Goal: Obtain resource: Obtain resource

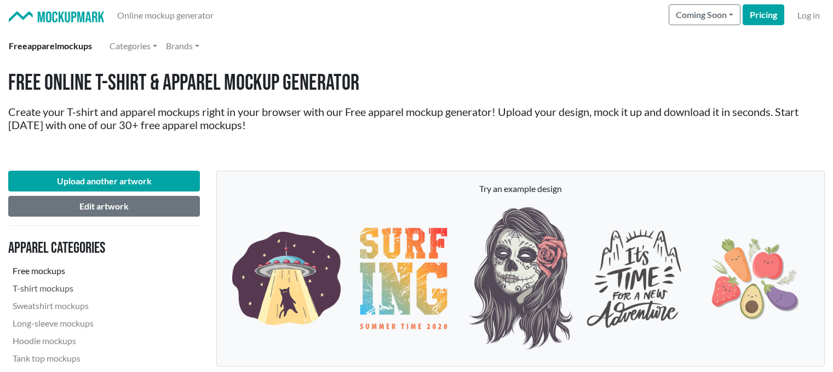
scroll to position [252, 0]
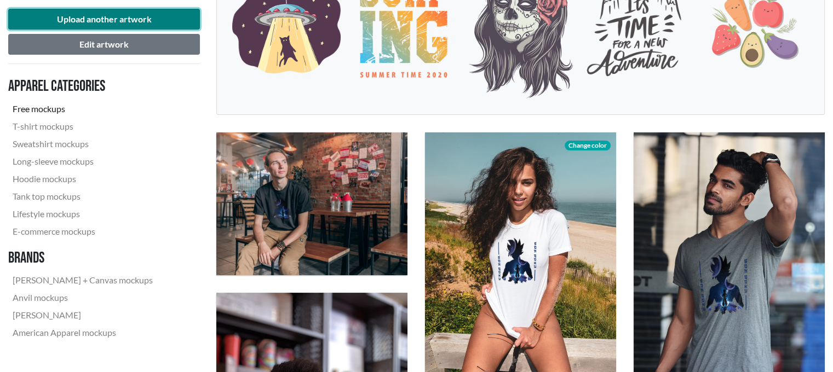
click at [177, 19] on button "Upload another artwork" at bounding box center [104, 19] width 192 height 21
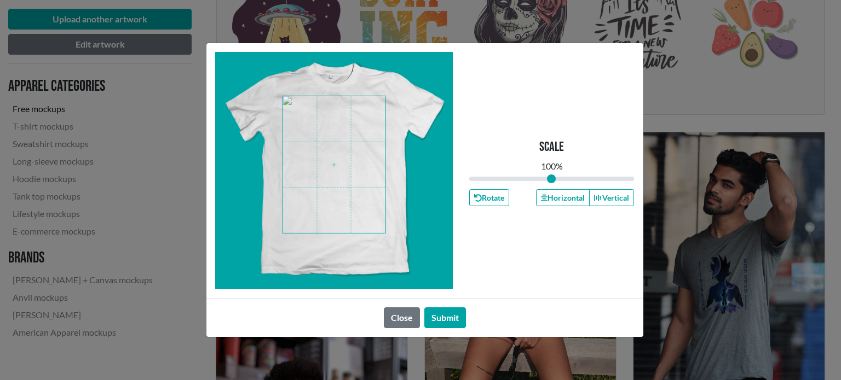
click at [343, 144] on span at bounding box center [333, 164] width 103 height 137
click at [309, 163] on span at bounding box center [333, 164] width 103 height 137
drag, startPoint x: 602, startPoint y: 175, endPoint x: 567, endPoint y: 174, distance: 34.5
type input "1.21"
click at [567, 174] on input "range" at bounding box center [551, 179] width 165 height 12
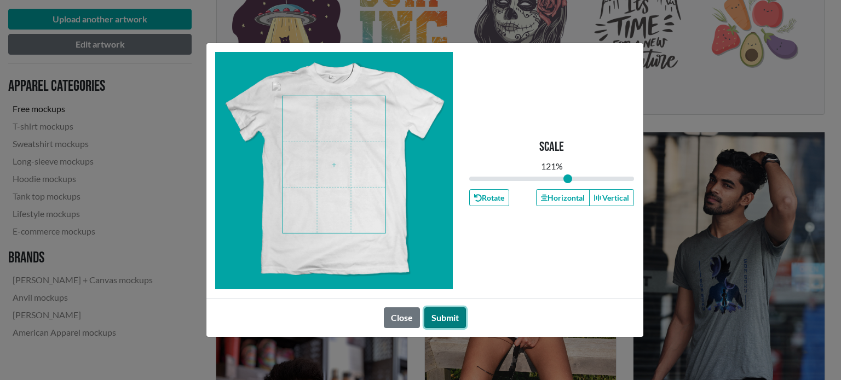
click at [459, 317] on button "Submit" at bounding box center [445, 318] width 42 height 21
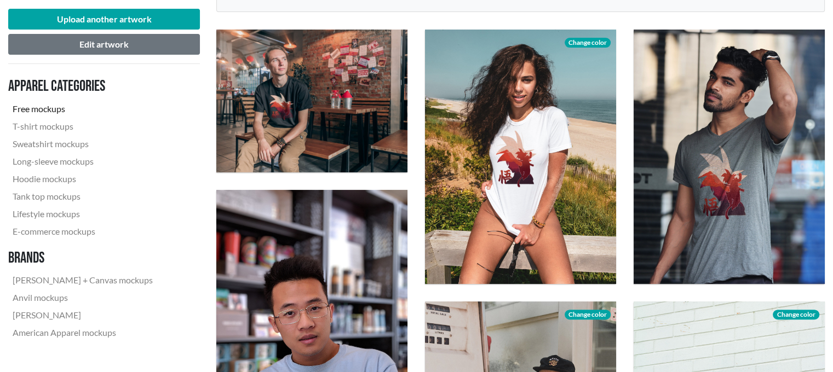
scroll to position [350, 0]
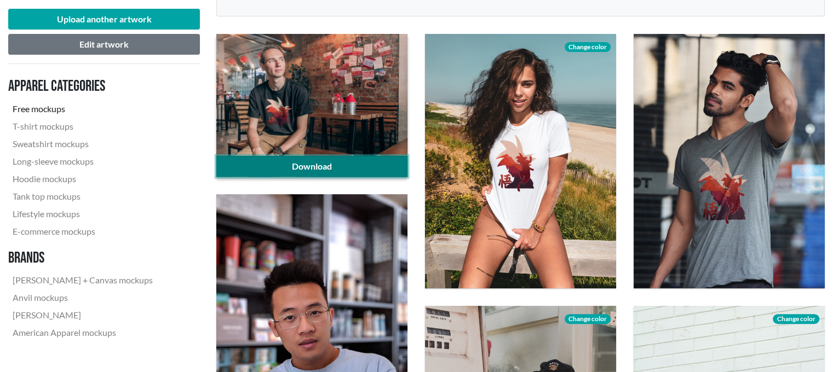
click at [256, 159] on link "Download" at bounding box center [311, 166] width 191 height 21
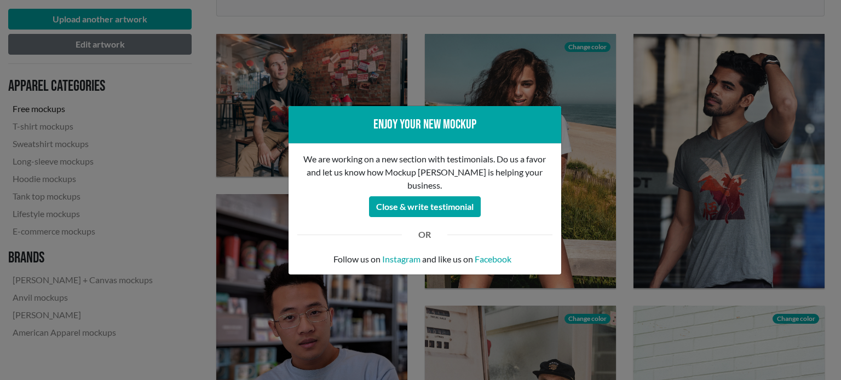
click at [588, 84] on div "Enjoy your new mockup We are working on a new section with testimonials. Do us …" at bounding box center [420, 190] width 841 height 380
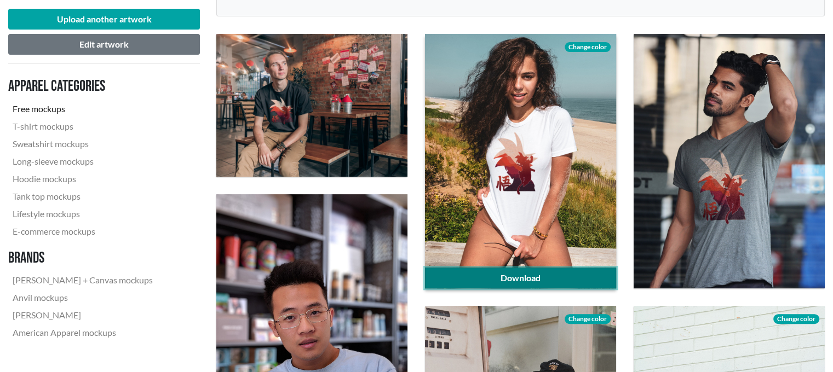
click at [524, 276] on link "Download" at bounding box center [520, 278] width 191 height 21
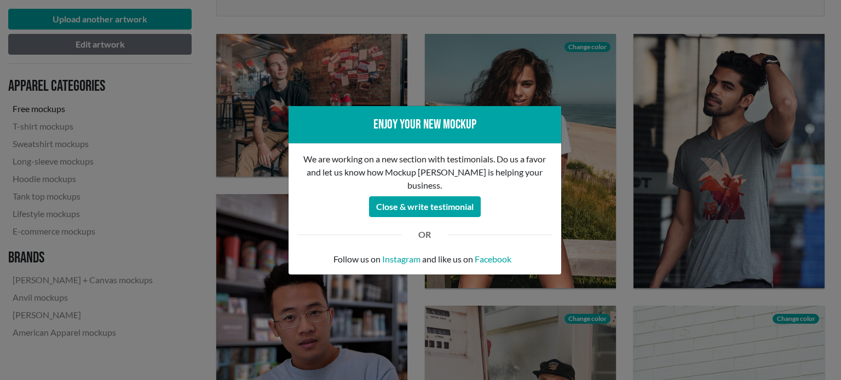
click at [651, 137] on div "Enjoy your new mockup We are working on a new section with testimonials. Do us …" at bounding box center [420, 190] width 841 height 380
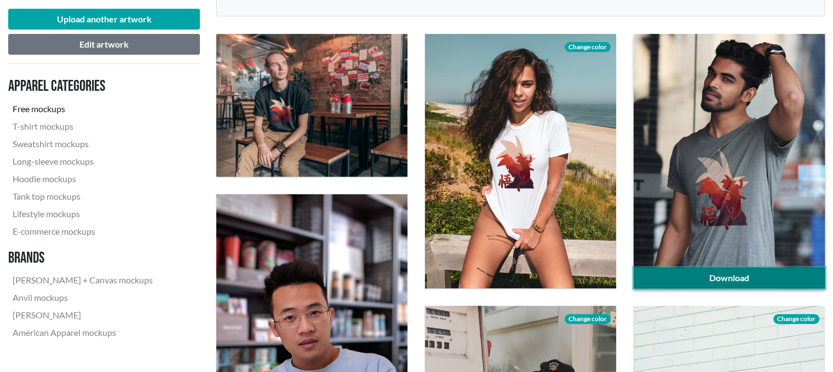
click at [677, 284] on link "Download" at bounding box center [728, 278] width 191 height 21
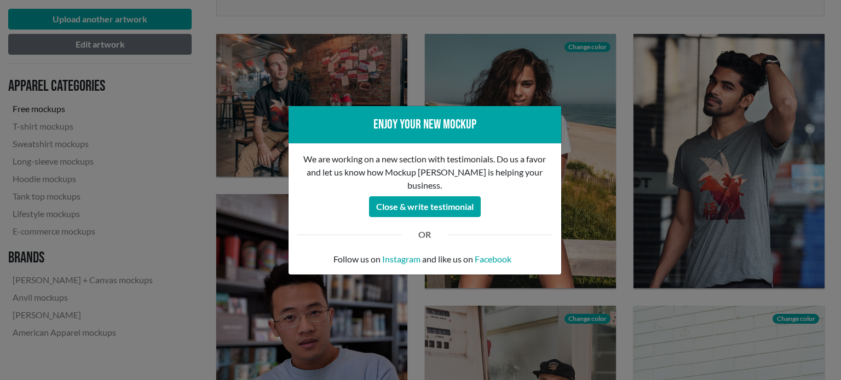
click at [527, 333] on div "Enjoy your new mockup We are working on a new section with testimonials. Do us …" at bounding box center [420, 190] width 841 height 380
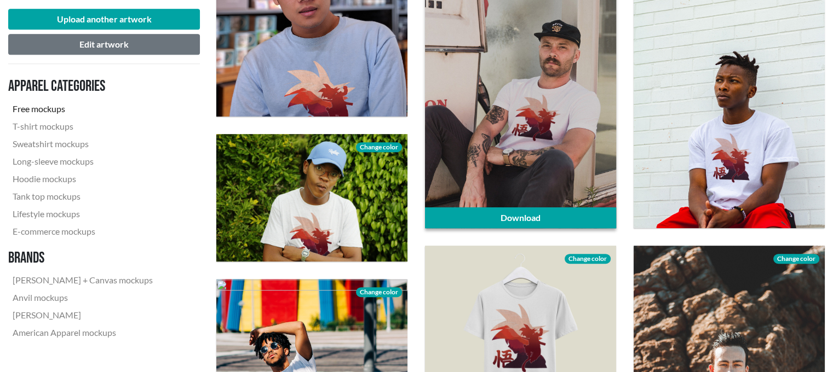
scroll to position [686, 0]
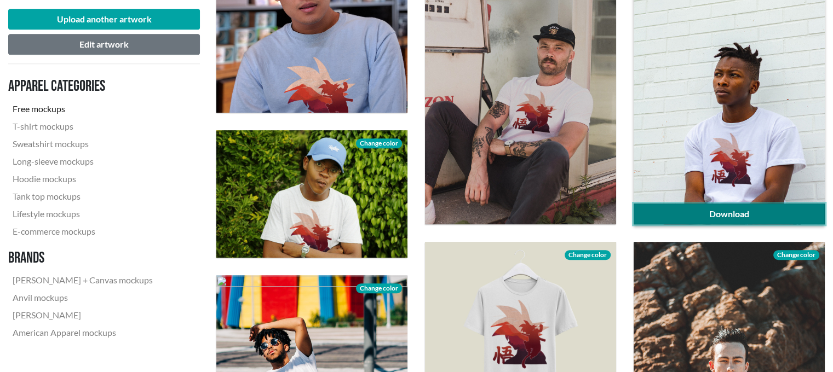
click at [775, 212] on link "Download" at bounding box center [728, 214] width 191 height 21
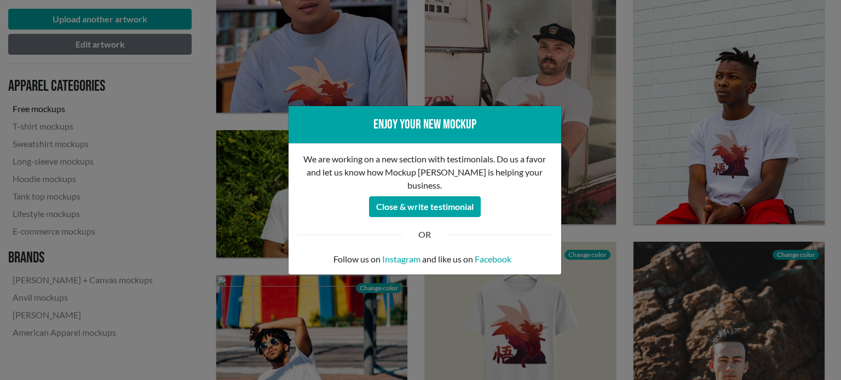
click at [725, 135] on div "Enjoy your new mockup We are working on a new section with testimonials. Do us …" at bounding box center [420, 190] width 841 height 380
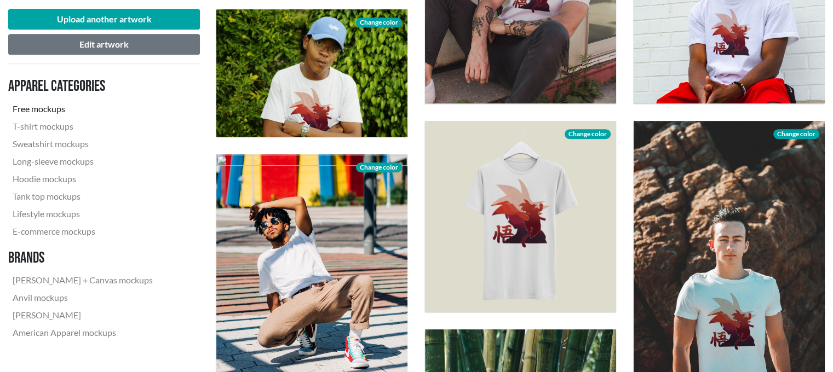
scroll to position [877, 0]
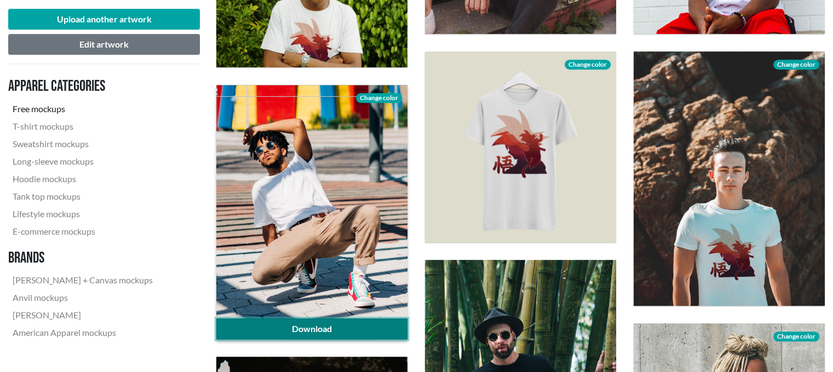
click at [311, 323] on link "Download" at bounding box center [311, 329] width 191 height 21
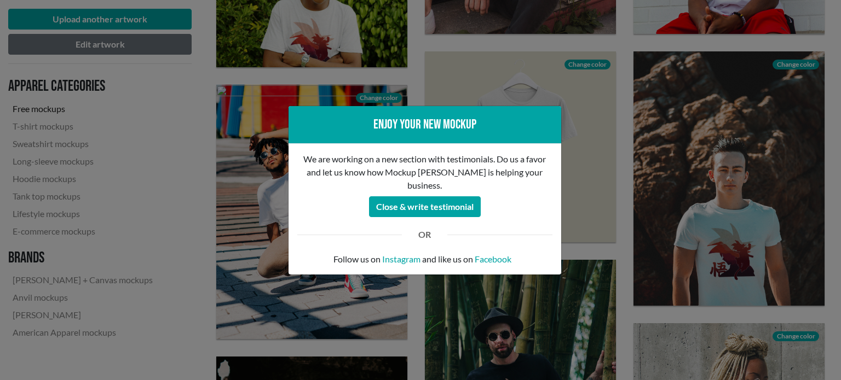
click at [635, 96] on div "Enjoy your new mockup We are working on a new section with testimonials. Do us …" at bounding box center [420, 190] width 841 height 380
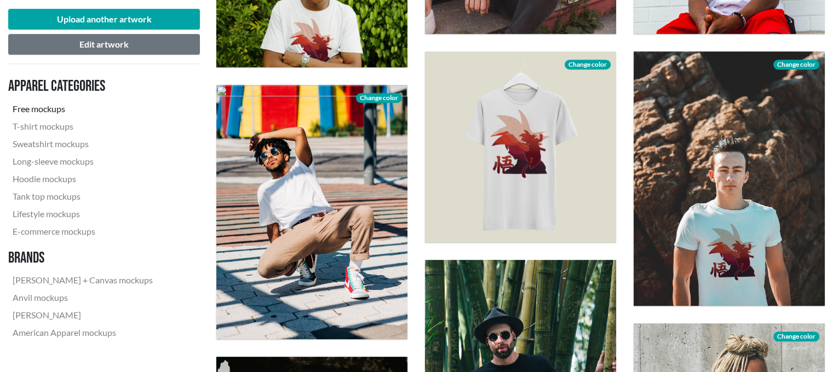
scroll to position [971, 0]
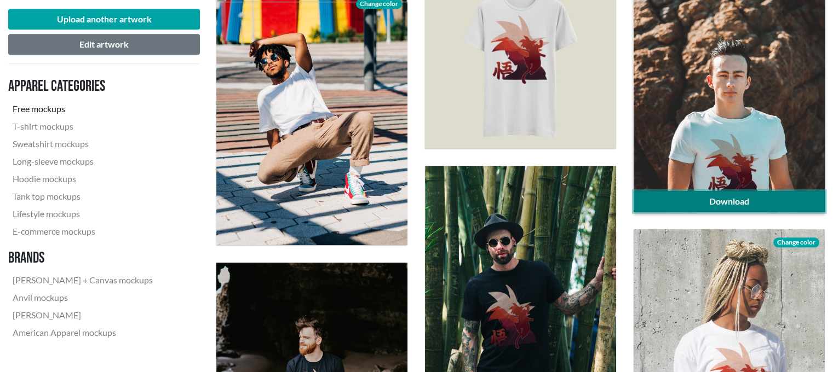
click at [702, 196] on link "Download" at bounding box center [728, 201] width 191 height 21
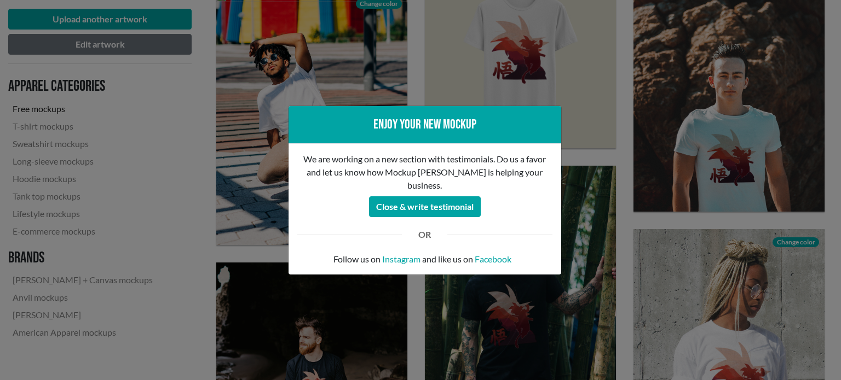
click at [702, 196] on div "Enjoy your new mockup We are working on a new section with testimonials. Do us …" at bounding box center [420, 190] width 841 height 380
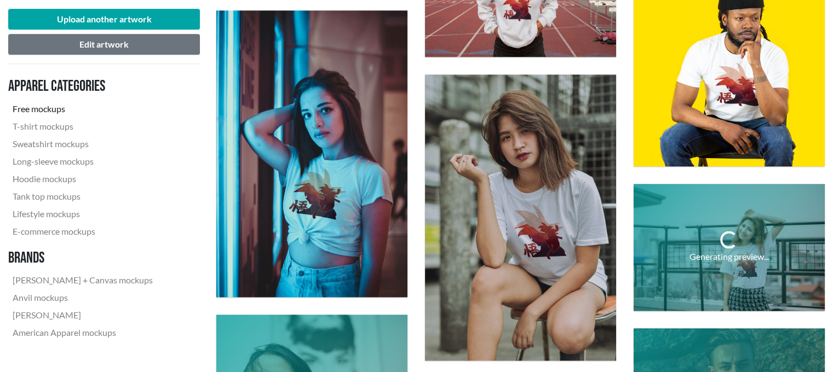
scroll to position [1497, 0]
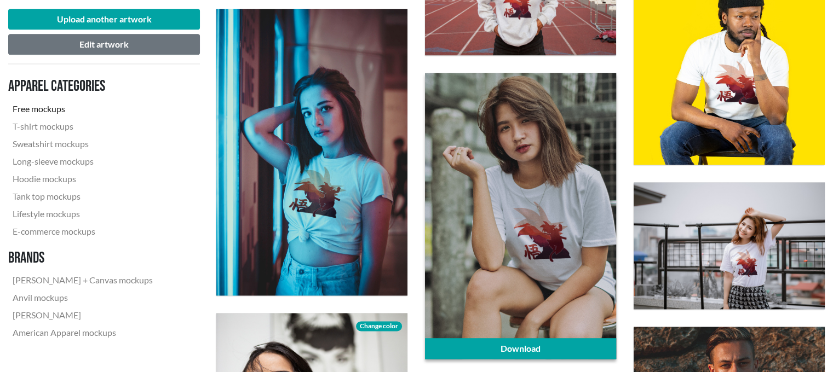
click at [539, 337] on div at bounding box center [520, 216] width 191 height 286
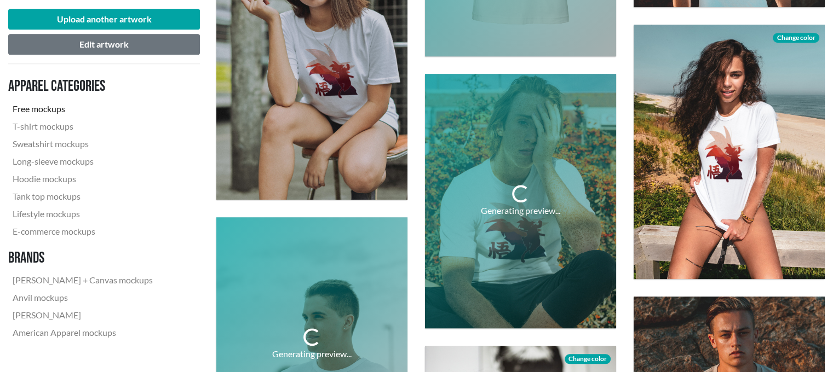
scroll to position [897, 0]
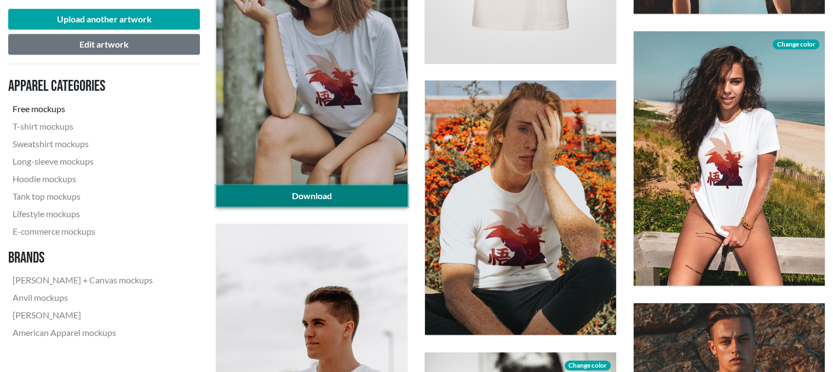
click at [324, 192] on link "Download" at bounding box center [311, 196] width 191 height 21
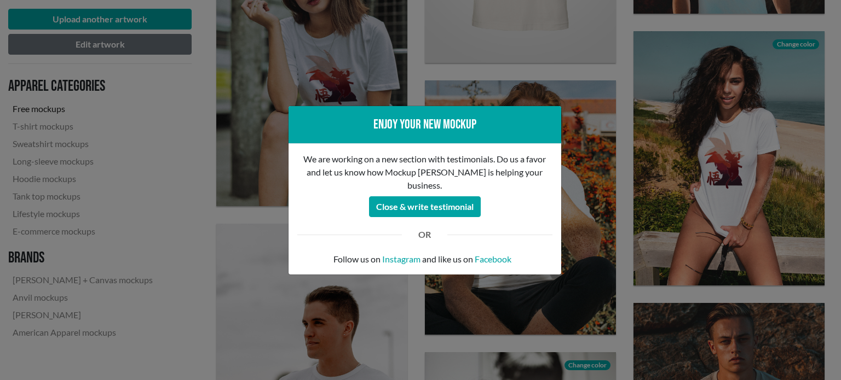
click at [641, 77] on div "Enjoy your new mockup We are working on a new section with testimonials. Do us …" at bounding box center [420, 190] width 841 height 380
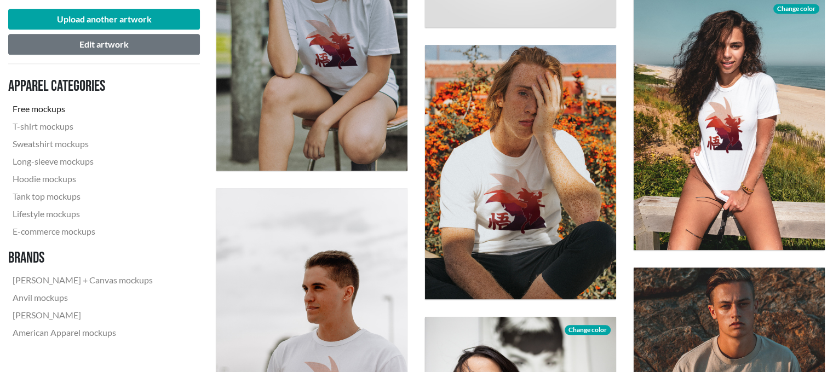
scroll to position [932, 0]
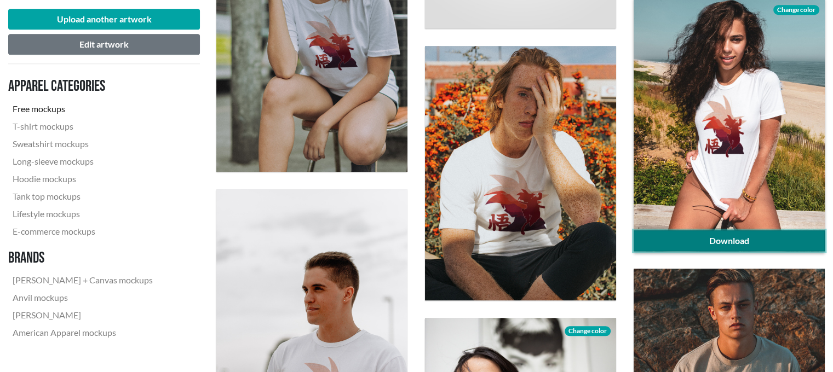
click at [681, 234] on link "Download" at bounding box center [728, 240] width 191 height 21
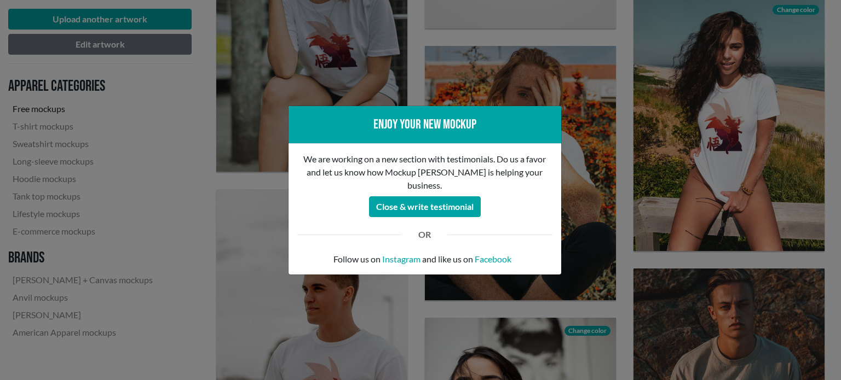
click at [684, 149] on div "Enjoy your new mockup We are working on a new section with testimonials. Do us …" at bounding box center [420, 190] width 841 height 380
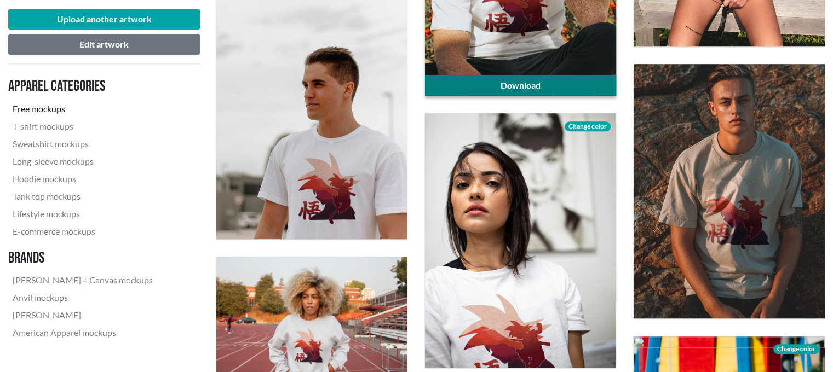
scroll to position [1194, 0]
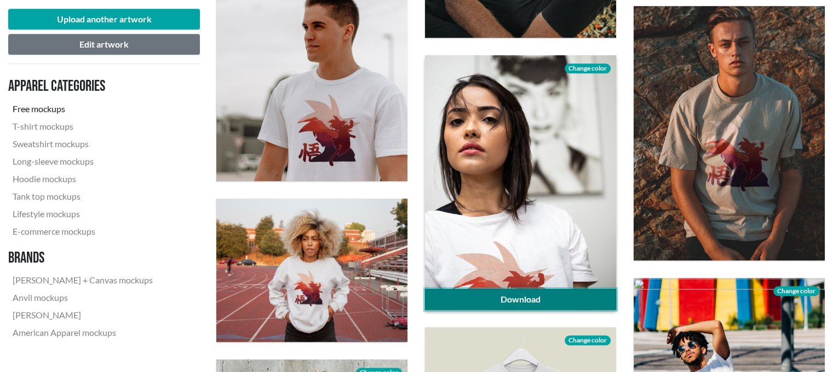
click at [575, 296] on link "Download" at bounding box center [520, 299] width 191 height 21
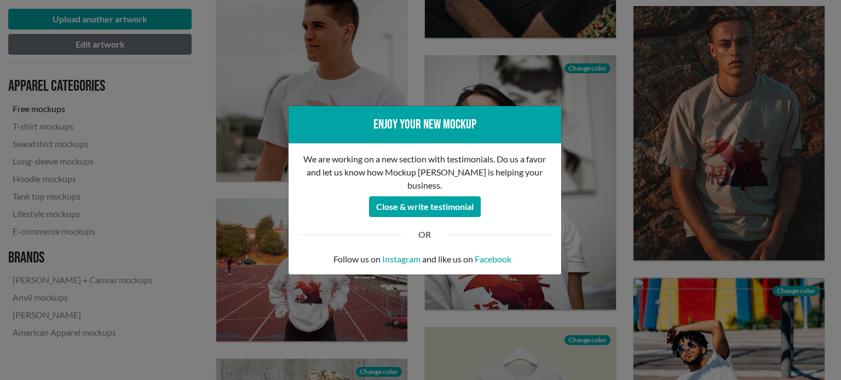
click at [597, 106] on div "Enjoy your new mockup We are working on a new section with testimonials. Do us …" at bounding box center [420, 190] width 841 height 380
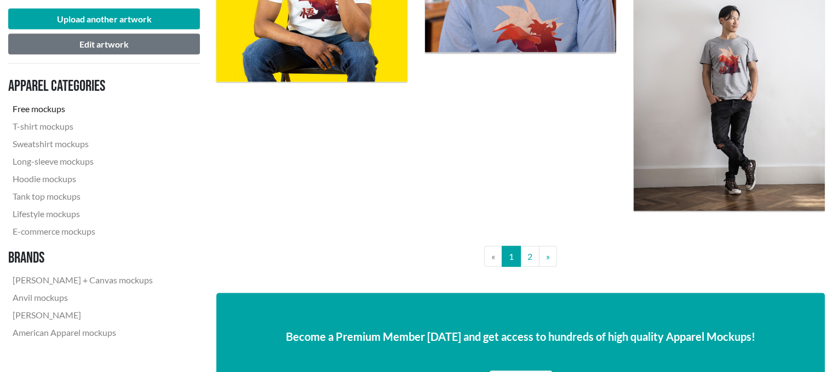
scroll to position [2200, 0]
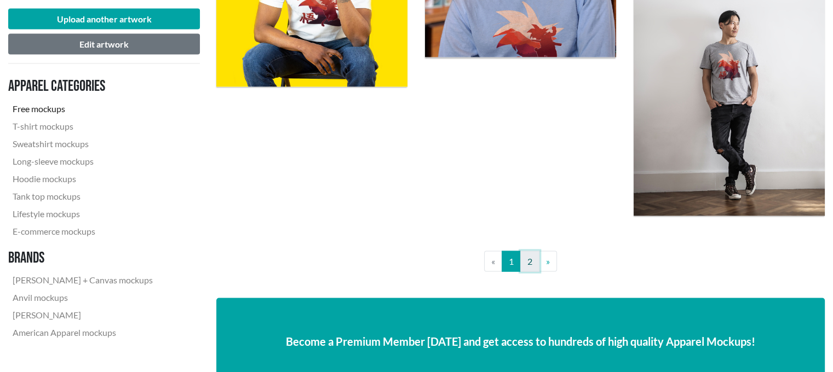
click at [523, 264] on link "2" at bounding box center [529, 261] width 19 height 21
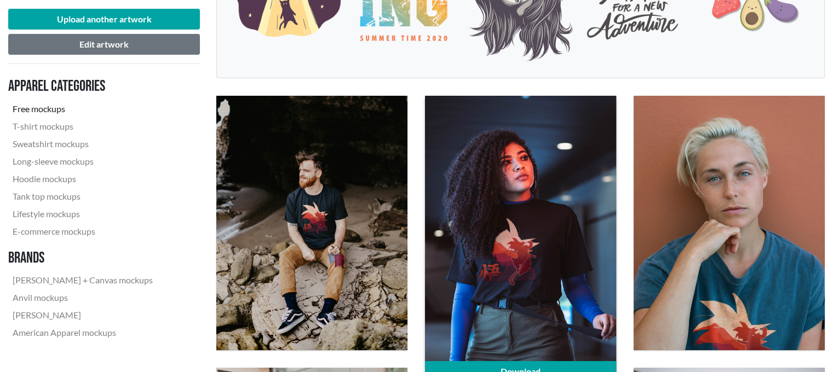
scroll to position [431, 0]
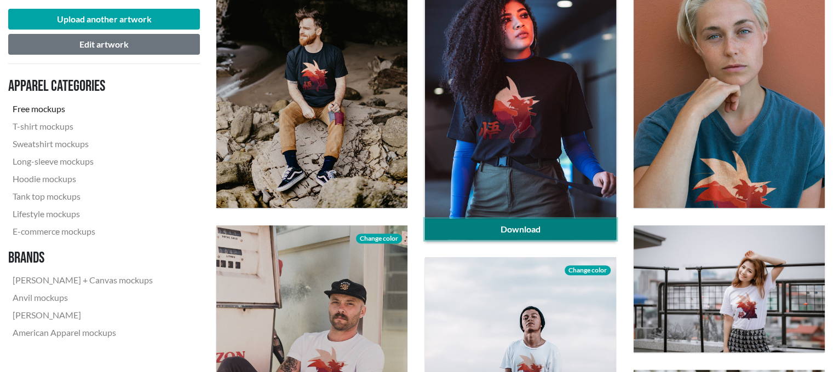
click at [536, 227] on link "Download" at bounding box center [520, 229] width 191 height 21
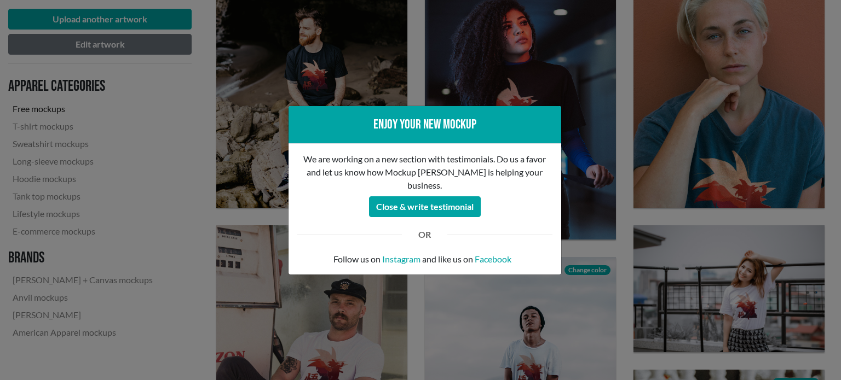
click at [648, 120] on div "Enjoy your new mockup We are working on a new section with testimonials. Do us …" at bounding box center [420, 190] width 841 height 380
